Goal: Task Accomplishment & Management: Complete application form

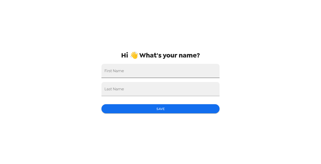
click at [165, 76] on input "First Name" at bounding box center [160, 71] width 118 height 14
type input "[PERSON_NAME]"
type input "English"
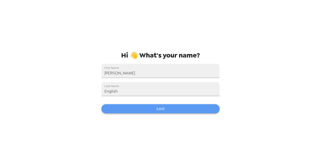
click at [182, 106] on button "Save" at bounding box center [160, 108] width 118 height 9
